Goal: Navigation & Orientation: Find specific page/section

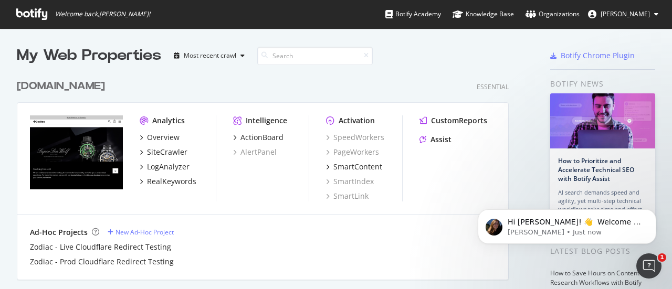
click at [33, 11] on icon at bounding box center [31, 14] width 31 height 12
click at [633, 14] on span "[PERSON_NAME]" at bounding box center [625, 13] width 49 height 9
click at [478, 79] on div "[DOMAIN_NAME] Essential" at bounding box center [263, 86] width 492 height 15
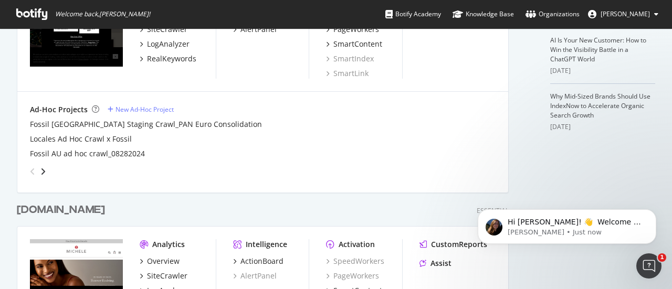
scroll to position [273, 0]
